Goal: Information Seeking & Learning: Learn about a topic

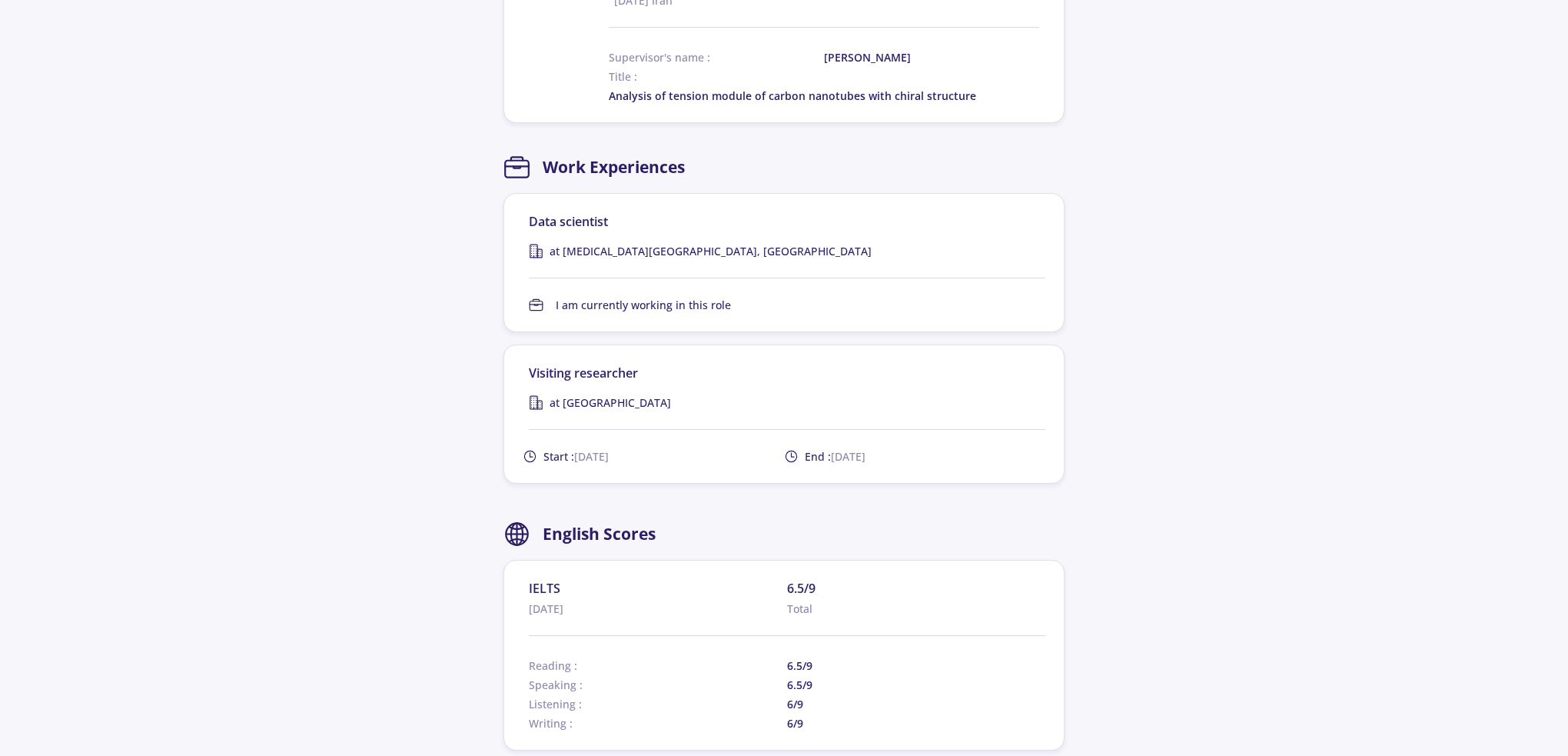
scroll to position [1307, 0]
drag, startPoint x: 706, startPoint y: 423, endPoint x: 544, endPoint y: 417, distance: 162.1
click at [544, 410] on div "at [GEOGRAPHIC_DATA]" at bounding box center [787, 402] width 516 height 16
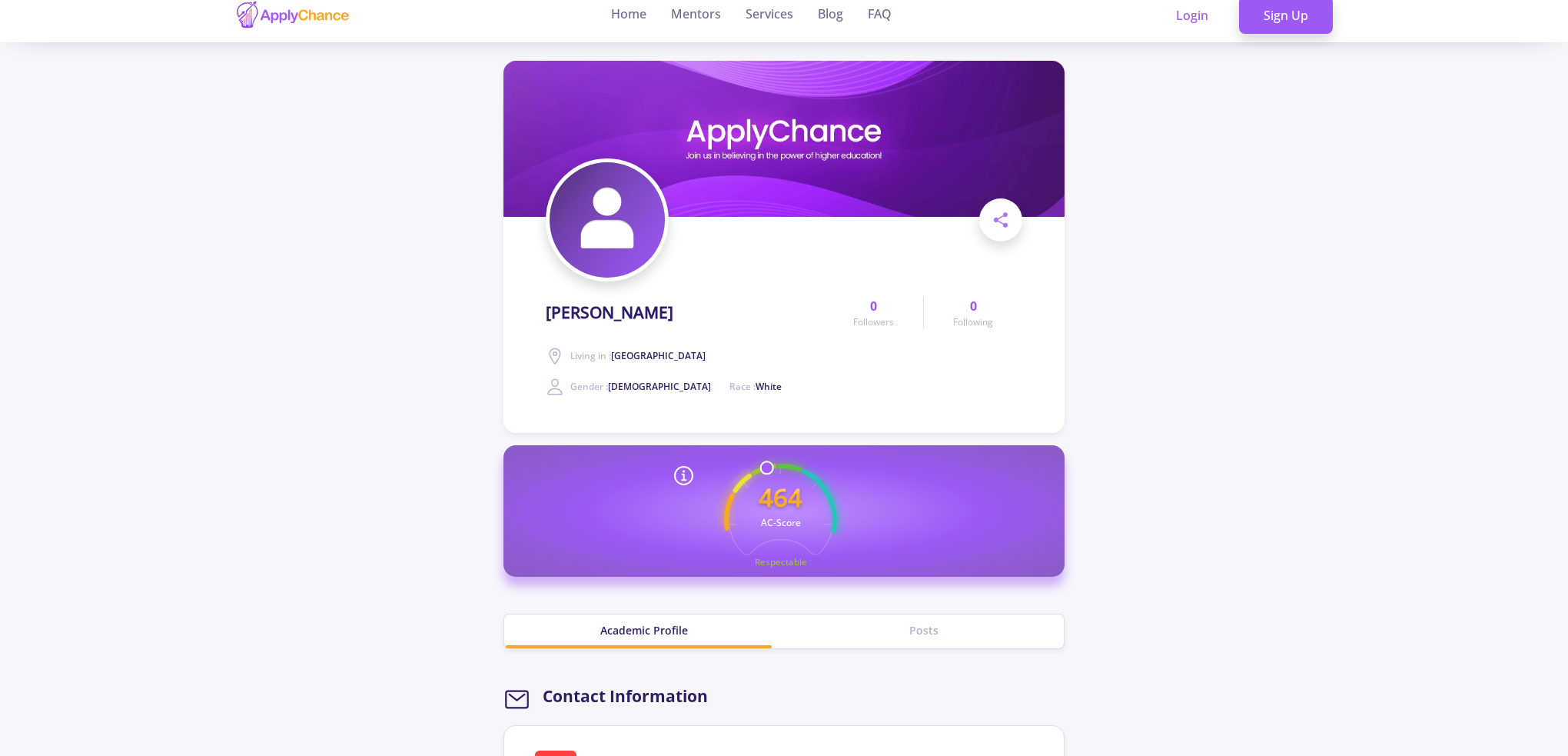
scroll to position [0, 0]
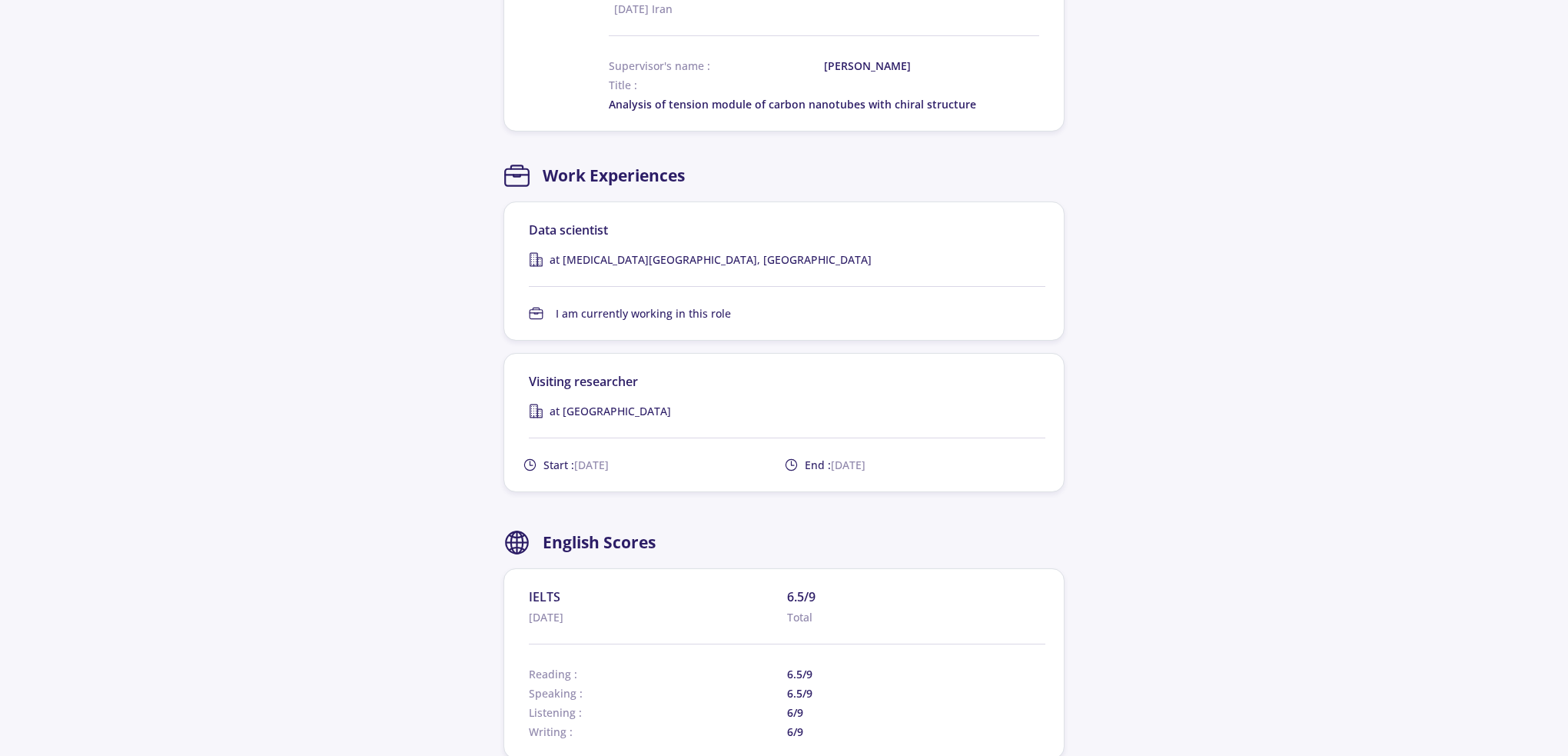
scroll to position [1307, 0]
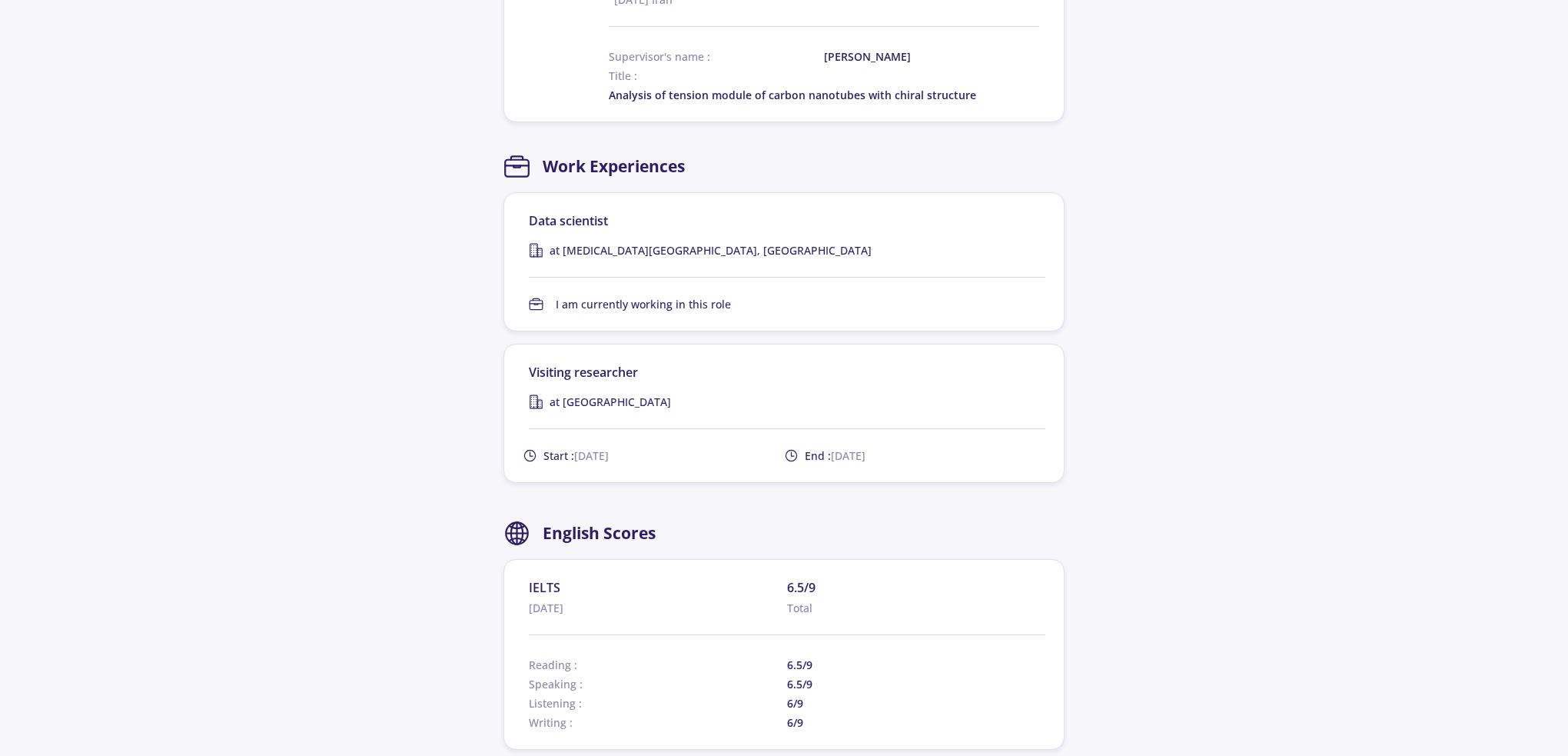
drag, startPoint x: 905, startPoint y: 466, endPoint x: 491, endPoint y: 466, distance: 414.0
click at [491, 466] on section "[PERSON_NAME] Living in : [GEOGRAPHIC_DATA] Gender : [DEMOGRAPHIC_DATA] Race : …" at bounding box center [784, 721] width 1568 height 3947
click at [479, 464] on section "[PERSON_NAME] Living in : [GEOGRAPHIC_DATA] Gender : [DEMOGRAPHIC_DATA] Race : …" at bounding box center [784, 721] width 1568 height 3947
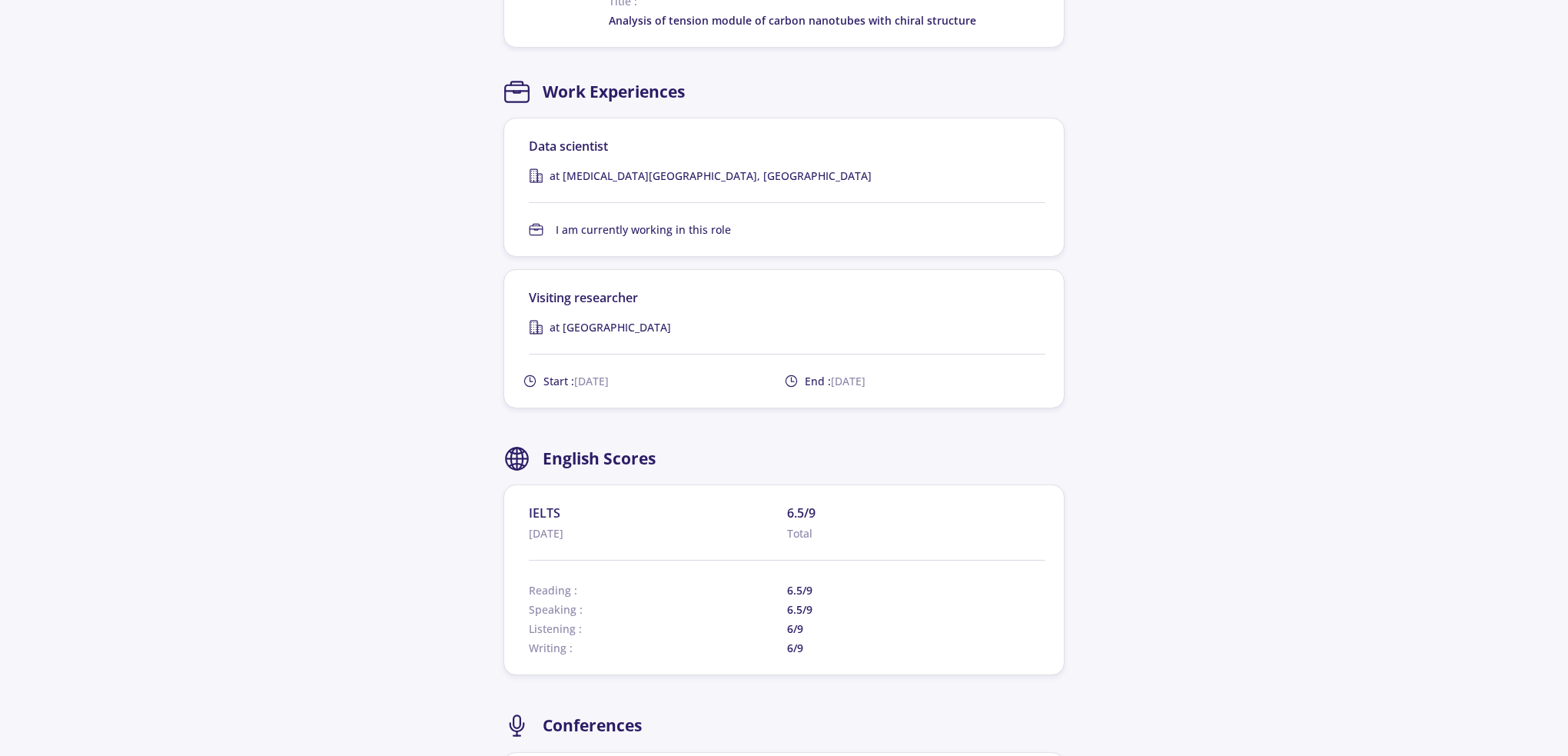
scroll to position [1384, 0]
drag, startPoint x: 787, startPoint y: 660, endPoint x: 804, endPoint y: 659, distance: 17.0
click at [804, 653] on span "6/9" at bounding box center [916, 645] width 259 height 16
drag, startPoint x: 788, startPoint y: 522, endPoint x: 807, endPoint y: 662, distance: 141.3
click at [807, 653] on section "IELTS [DATE] 6.5/9 Total Reading : 6.5/9 Speaking : 6.5/9 Listening : 6/9 Writi…" at bounding box center [787, 577] width 516 height 152
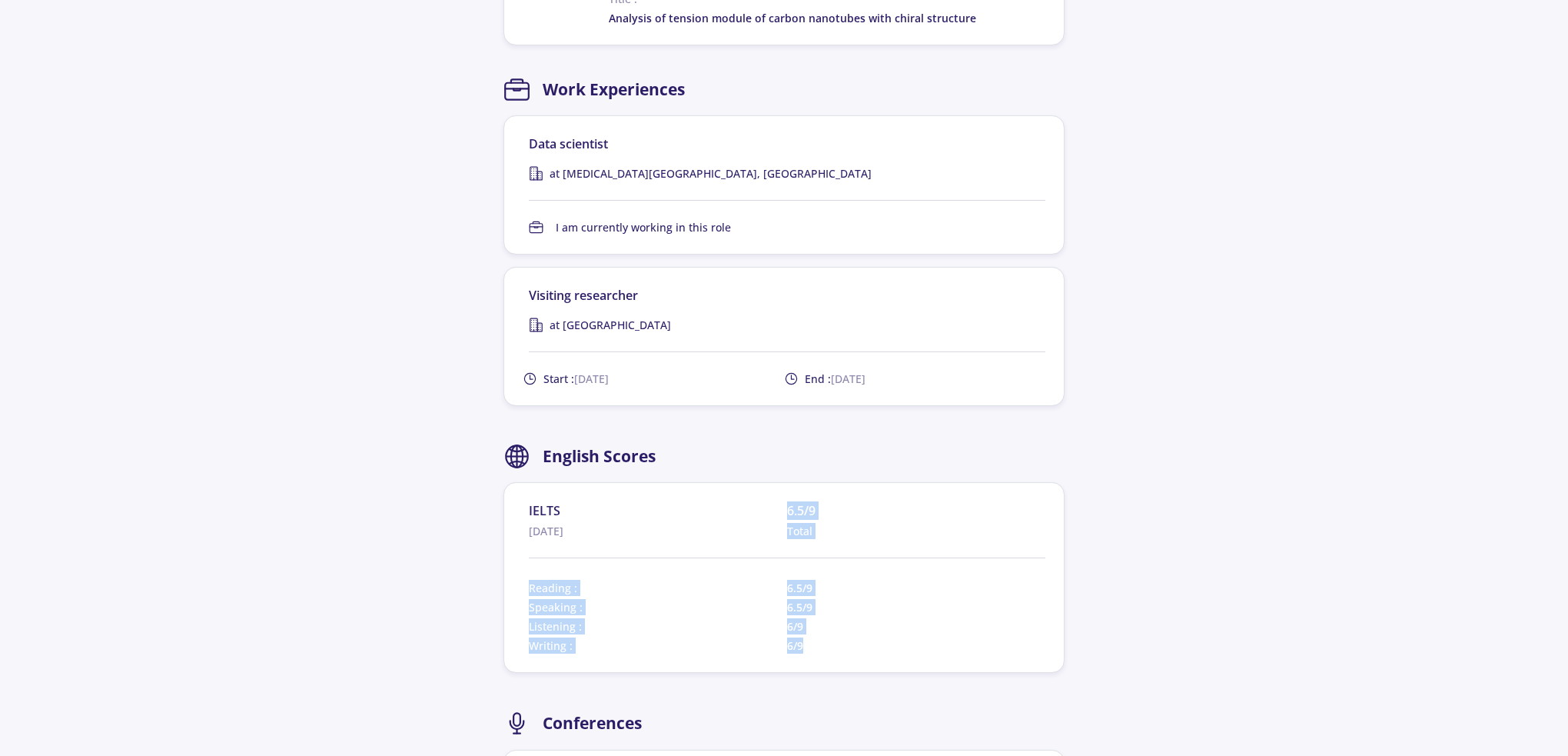
click at [807, 653] on span "6/9" at bounding box center [916, 645] width 259 height 16
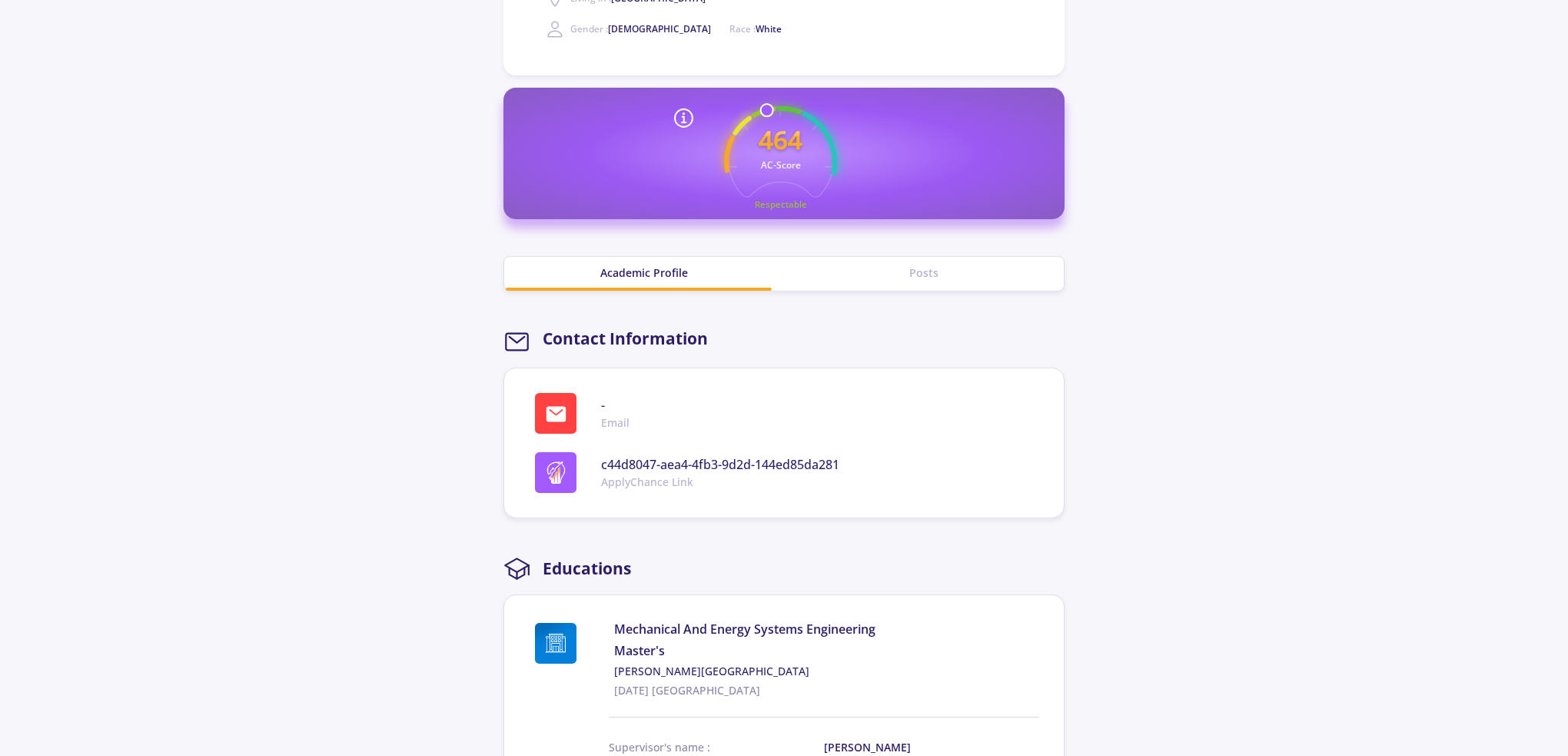
scroll to position [0, 0]
